Goal: Find specific page/section: Find specific page/section

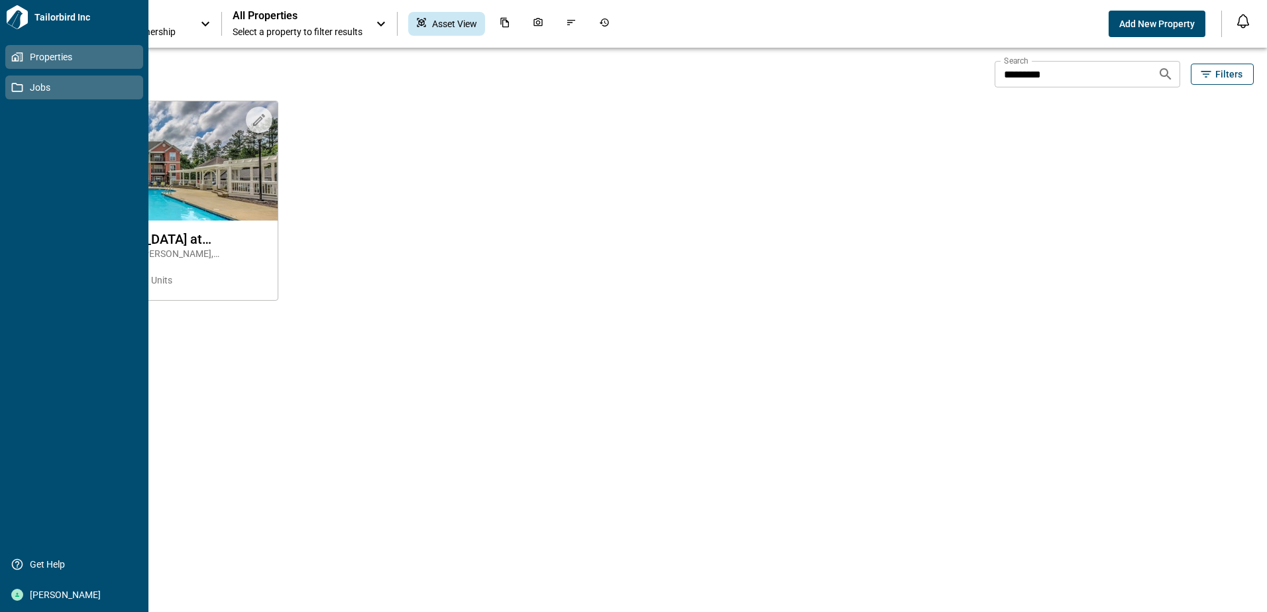
click at [17, 87] on icon at bounding box center [17, 88] width 12 height 12
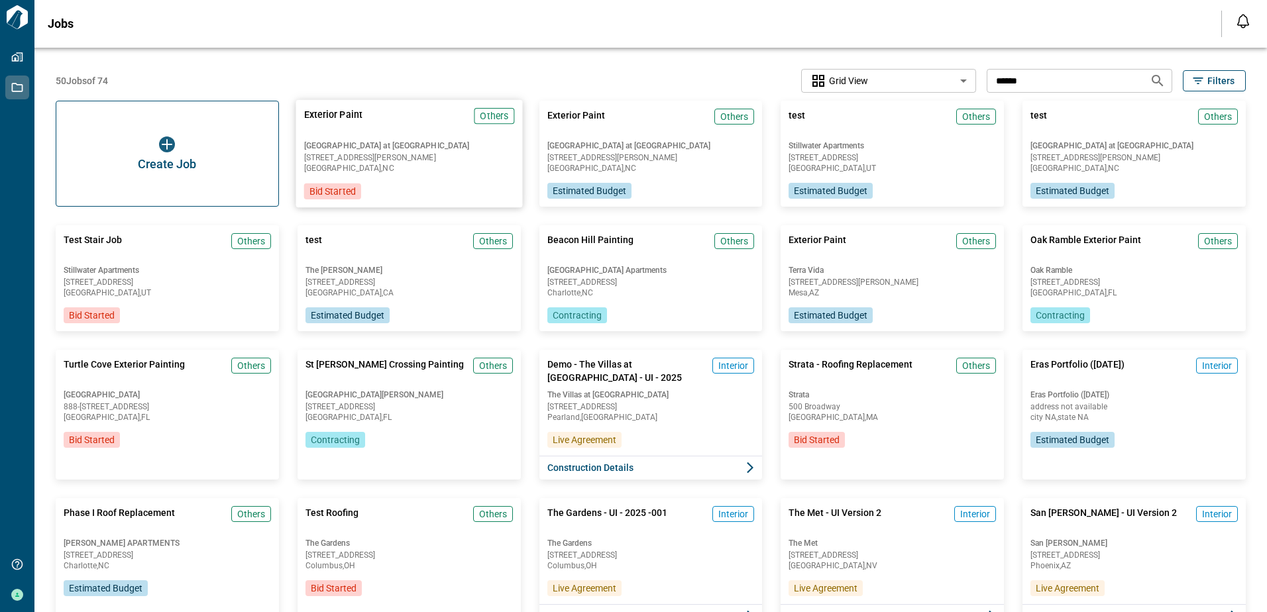
click at [383, 140] on span "[GEOGRAPHIC_DATA] at [GEOGRAPHIC_DATA]" at bounding box center [409, 145] width 210 height 11
